Goal: Task Accomplishment & Management: Manage account settings

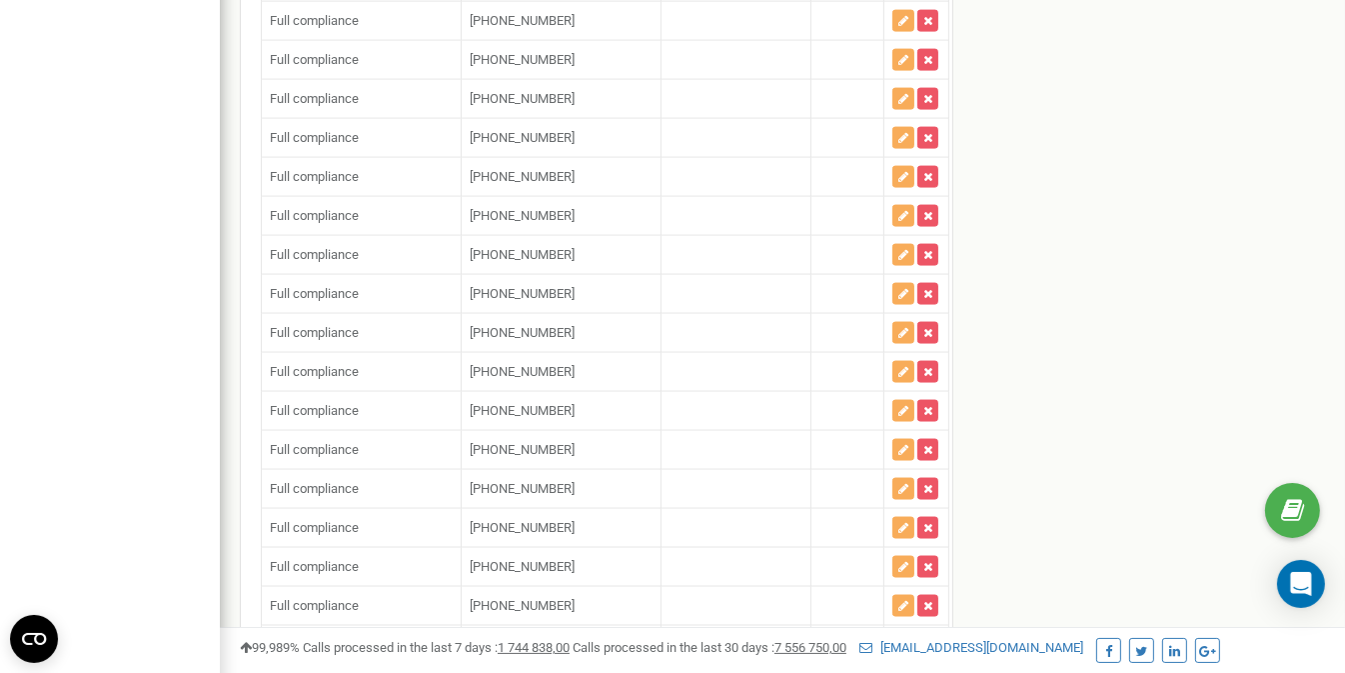
type input "+"
paste input "14842541831"
type input "[PHONE_NUMBER]"
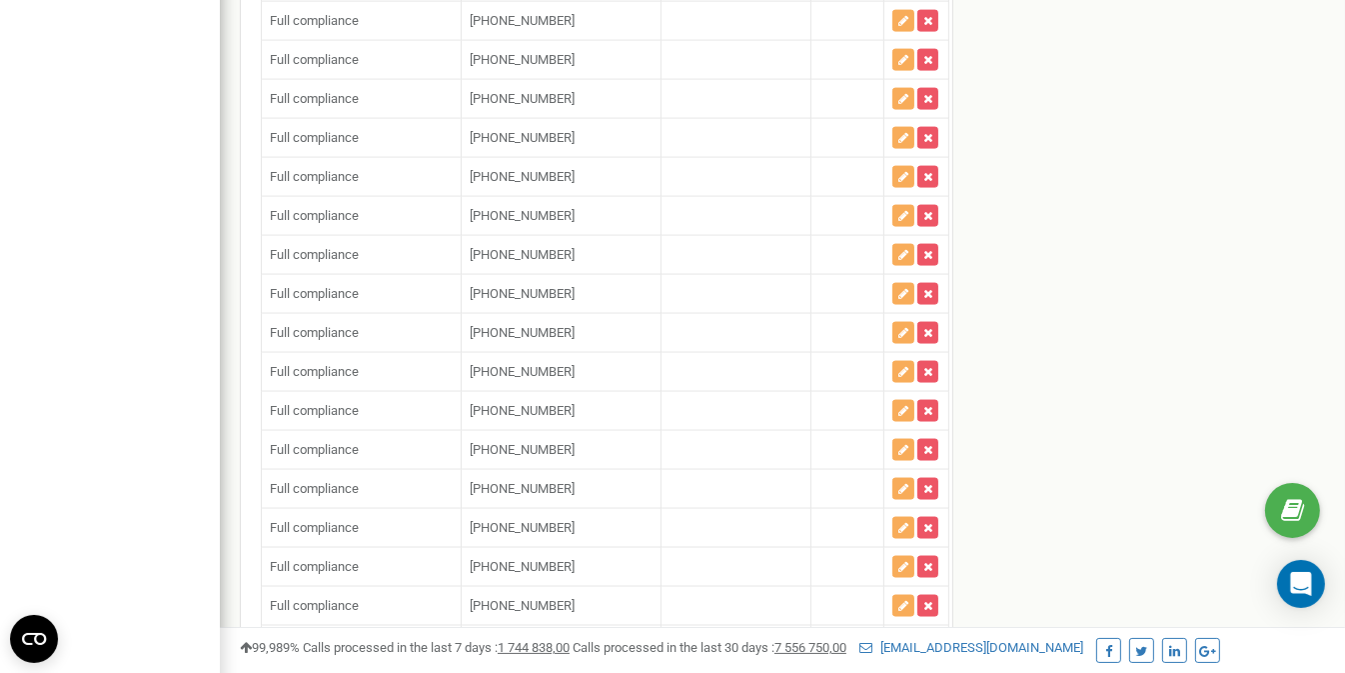
paste input "18482462213"
type input "[PHONE_NUMBER]"
paste input "12156541974"
type input "[PHONE_NUMBER]"
